Goal: Find specific page/section: Find specific page/section

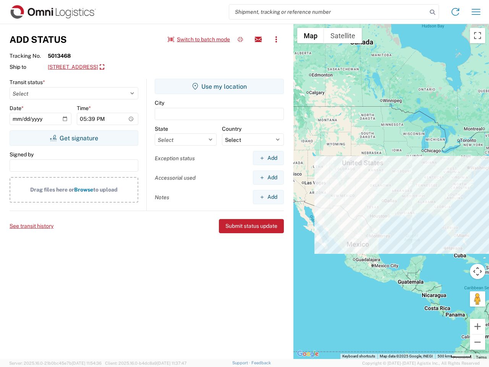
click at [328, 12] on input "search" at bounding box center [328, 12] width 198 height 15
click at [432, 12] on icon at bounding box center [432, 12] width 11 height 11
click at [455, 12] on icon at bounding box center [455, 12] width 12 height 12
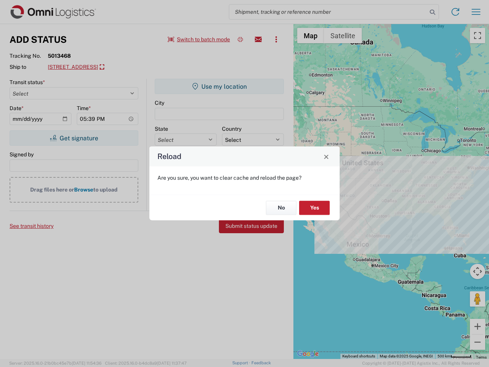
click at [476, 12] on div "Reload Are you sure, you want to clear cache and reload the page? No Yes" at bounding box center [244, 183] width 489 height 367
click at [199, 39] on div "Reload Are you sure, you want to clear cache and reload the page? No Yes" at bounding box center [244, 183] width 489 height 367
click at [240, 39] on div "Reload Are you sure, you want to clear cache and reload the page? No Yes" at bounding box center [244, 183] width 489 height 367
click at [258, 39] on div "Reload Are you sure, you want to clear cache and reload the page? No Yes" at bounding box center [244, 183] width 489 height 367
click at [276, 39] on div "Reload Are you sure, you want to clear cache and reload the page? No Yes" at bounding box center [244, 183] width 489 height 367
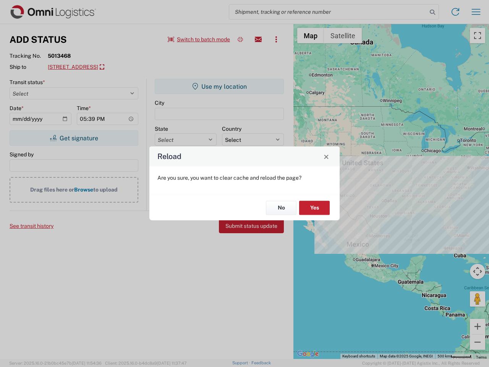
click at [100, 67] on div "Reload Are you sure, you want to clear cache and reload the page? No Yes" at bounding box center [244, 183] width 489 height 367
click at [74, 138] on div "Reload Are you sure, you want to clear cache and reload the page? No Yes" at bounding box center [244, 183] width 489 height 367
